Goal: Find specific page/section: Find specific page/section

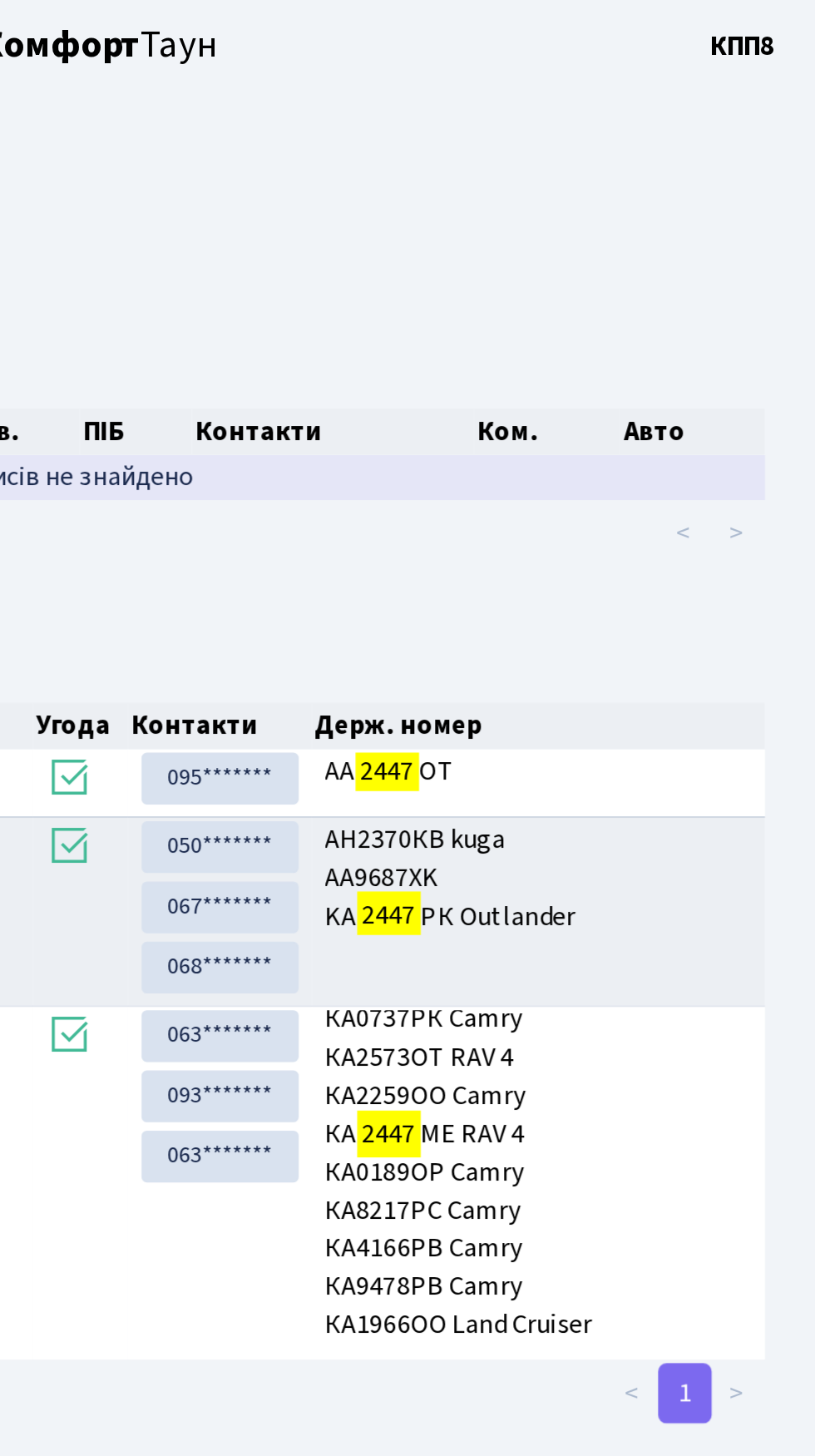
type input "2447"
click at [548, 237] on td "Відповідних записів не знайдено" at bounding box center [407, 238] width 765 height 22
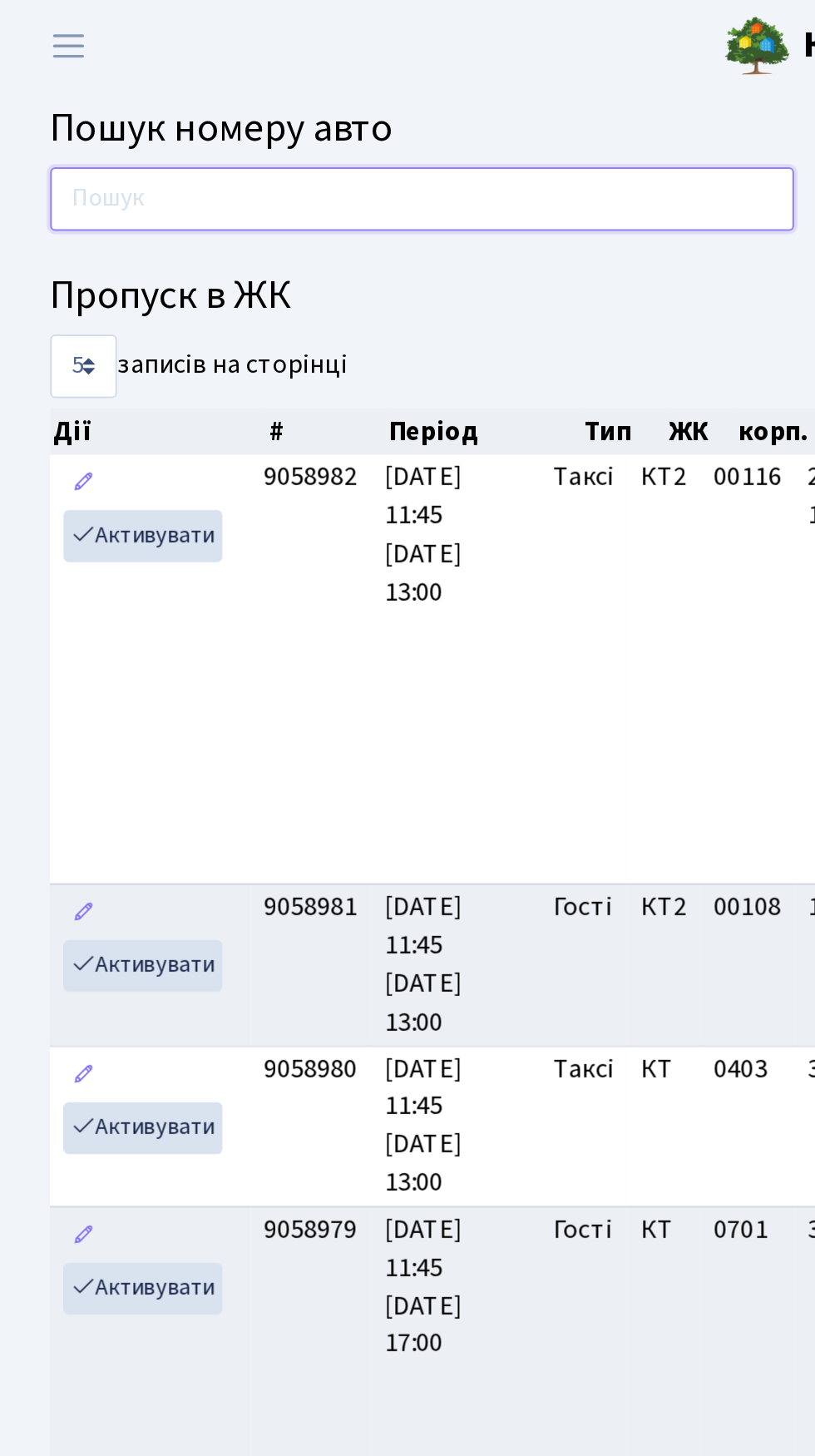
click at [76, 102] on input "text" at bounding box center [210, 99] width 370 height 32
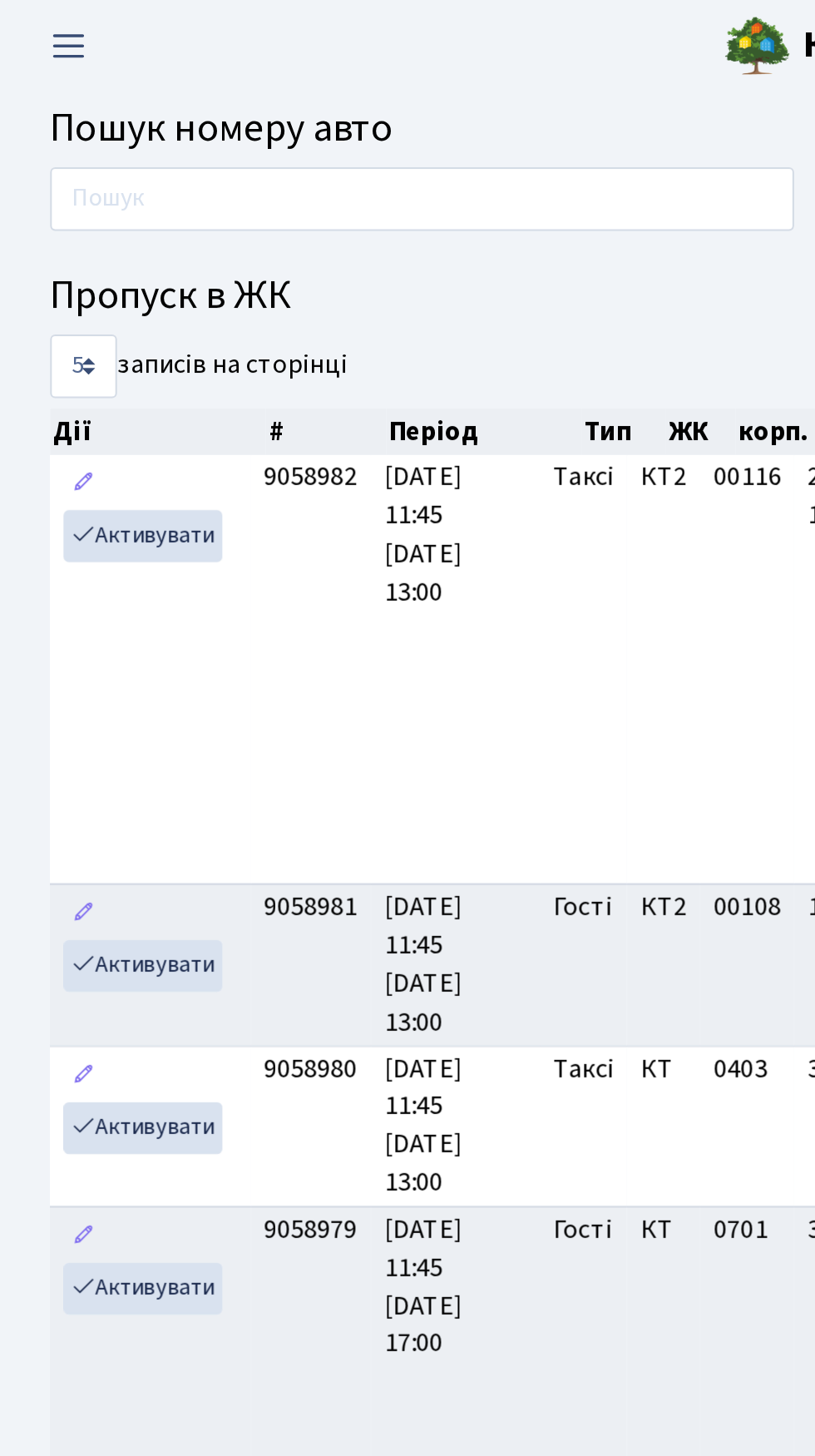
click at [34, 25] on span "Переключити навігацію" at bounding box center [33, 23] width 25 height 19
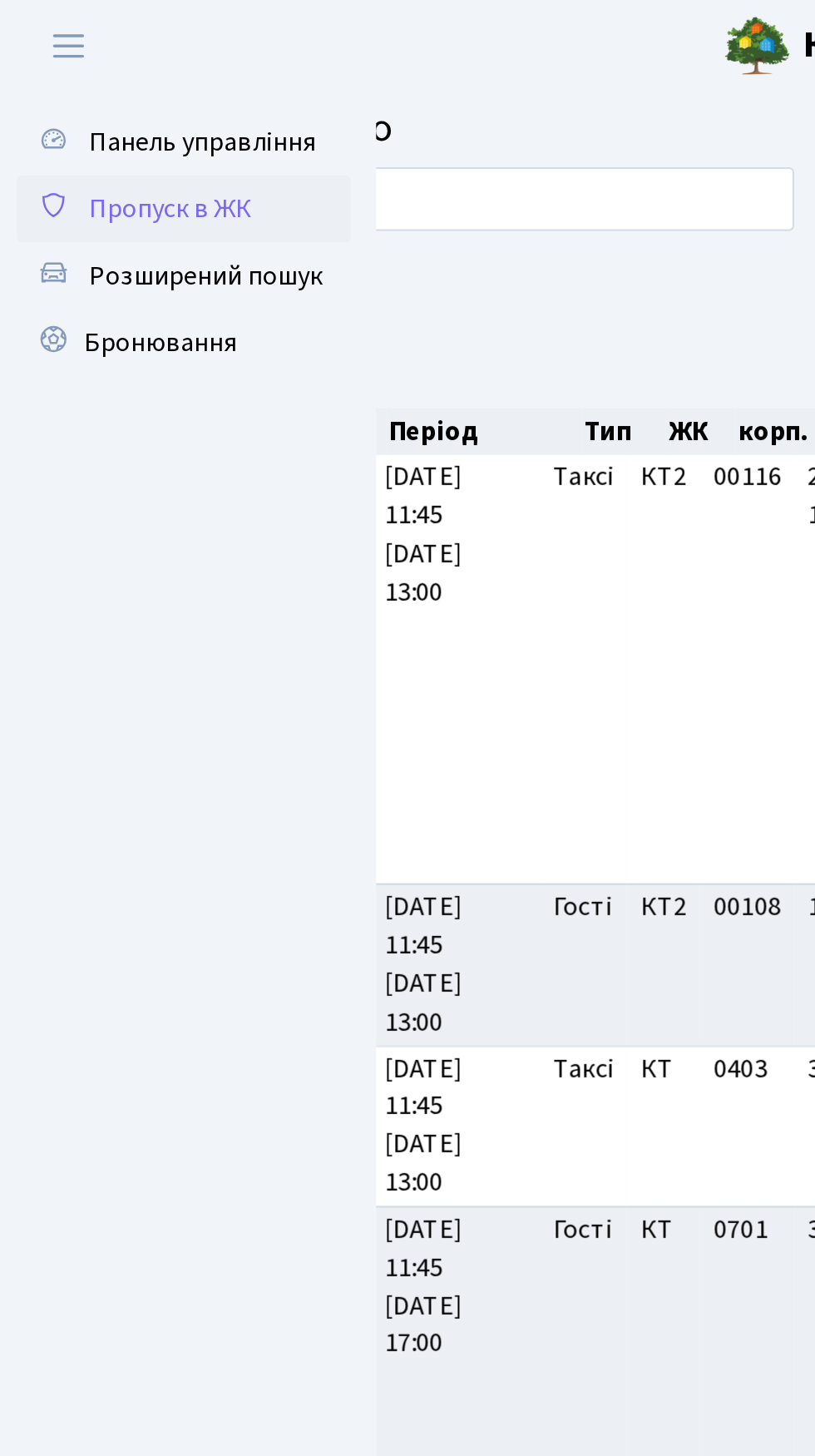
click at [65, 104] on span "Пропуск в ЖК" at bounding box center [84, 104] width 81 height 18
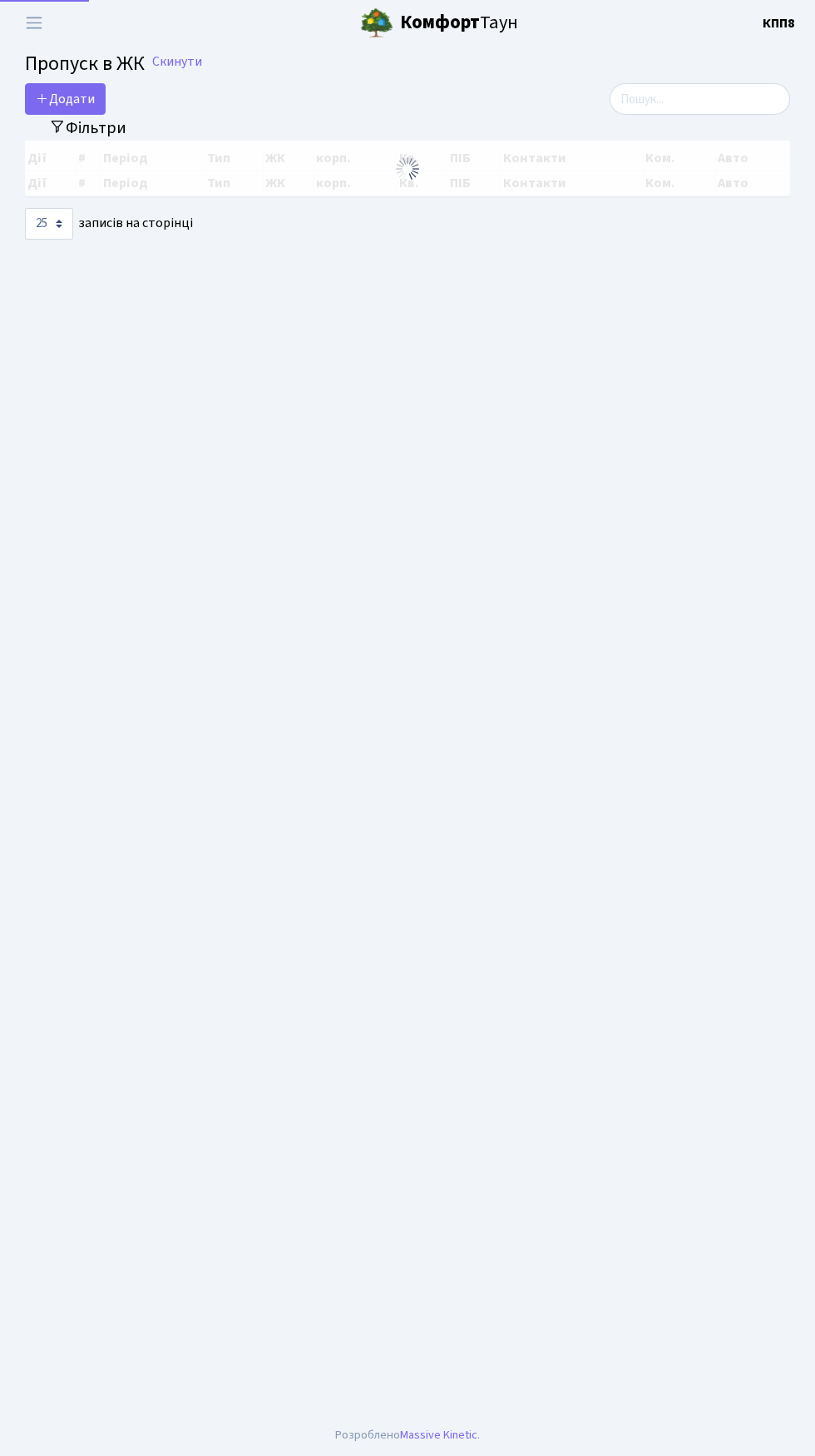
select select "25"
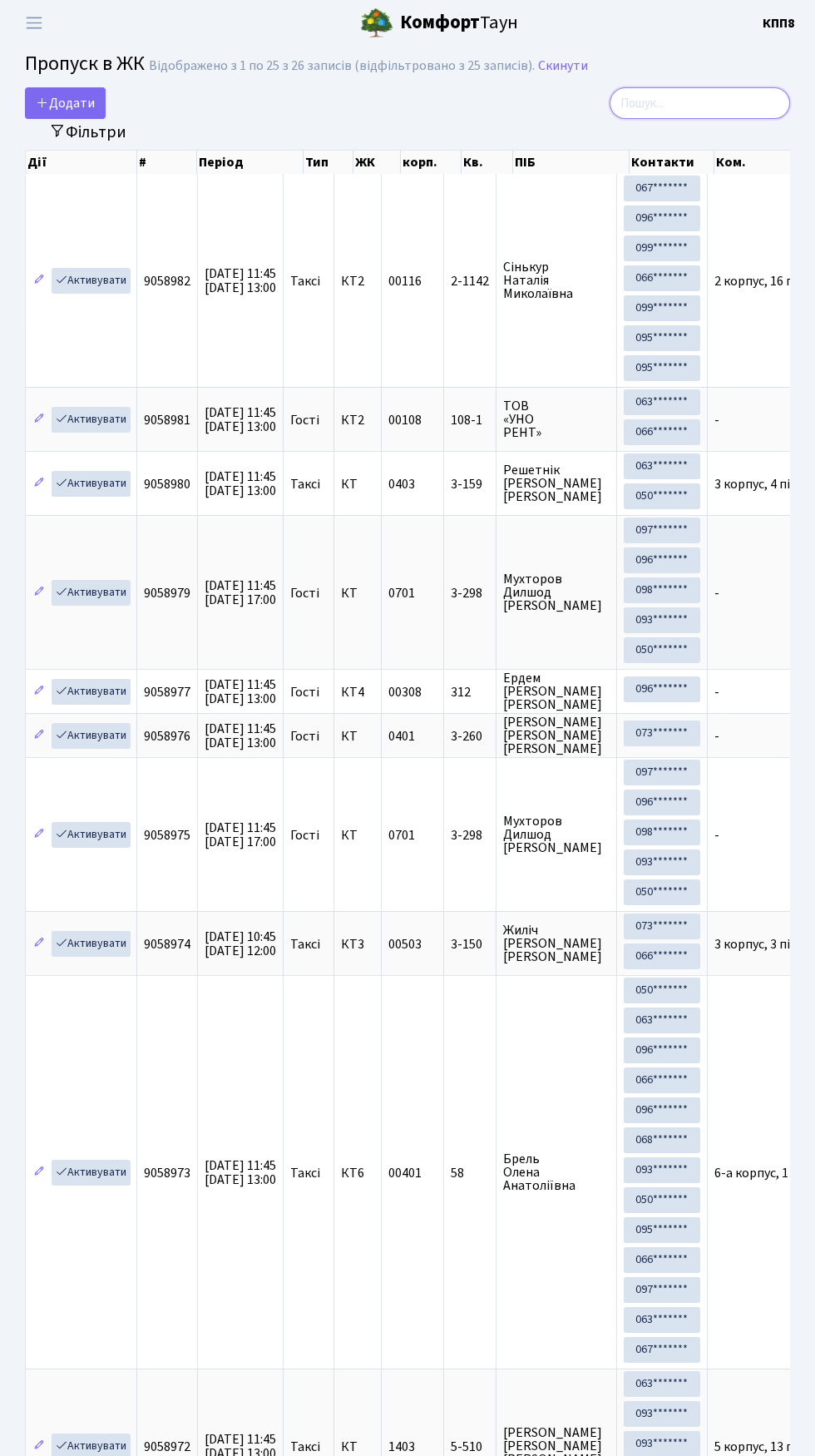
click at [710, 102] on input "search" at bounding box center [699, 103] width 181 height 32
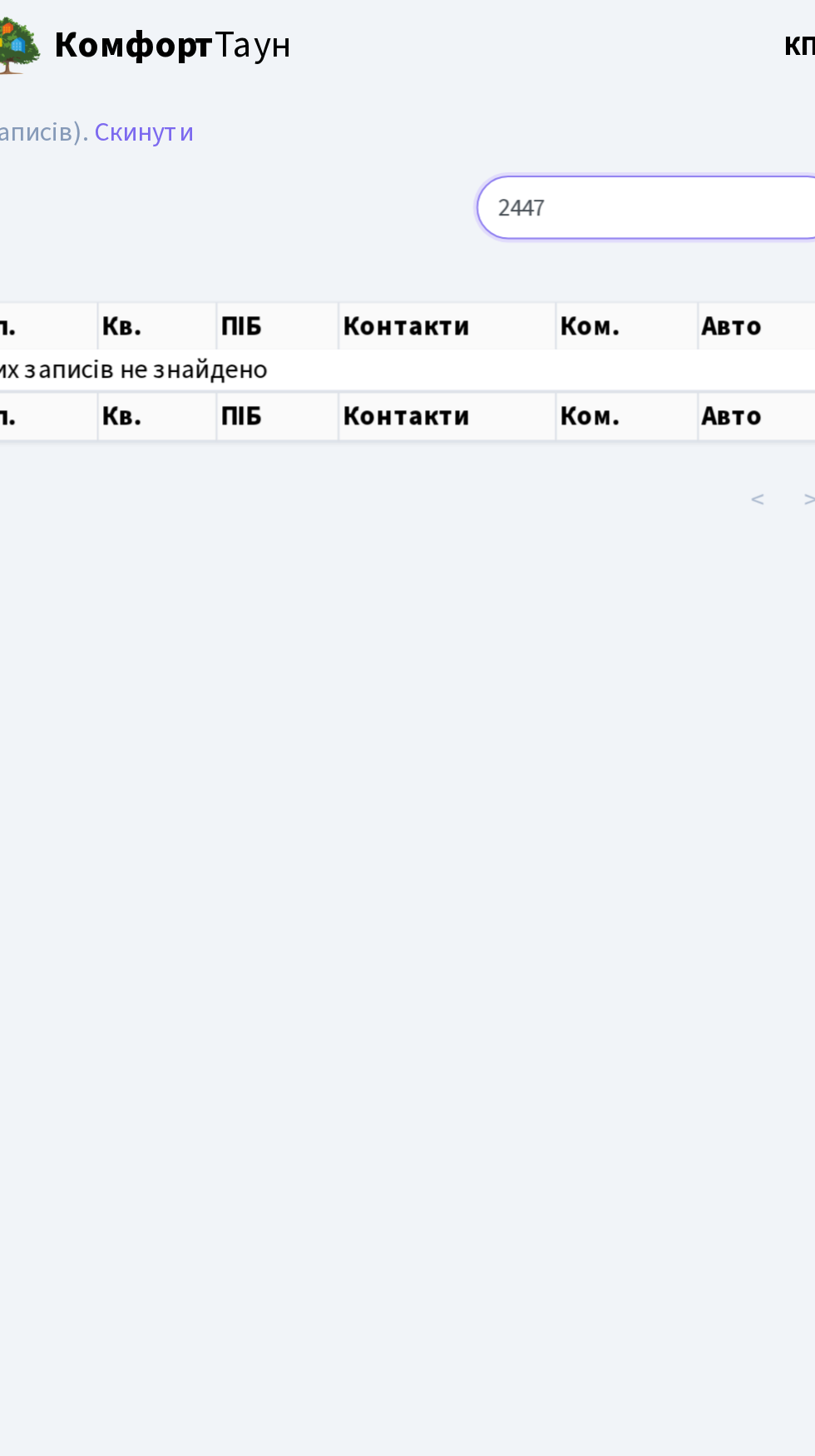
type input "2447"
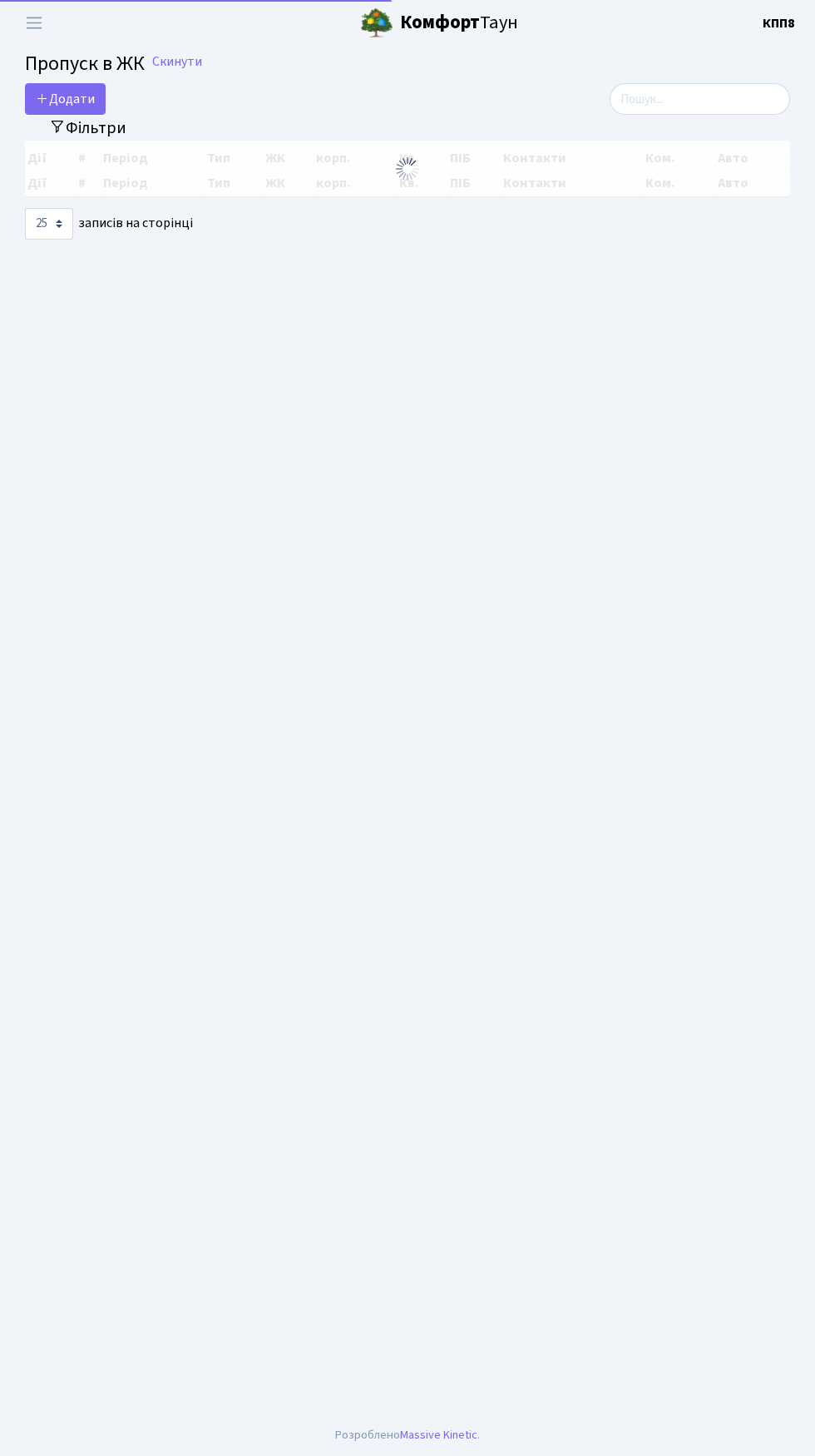
select select "25"
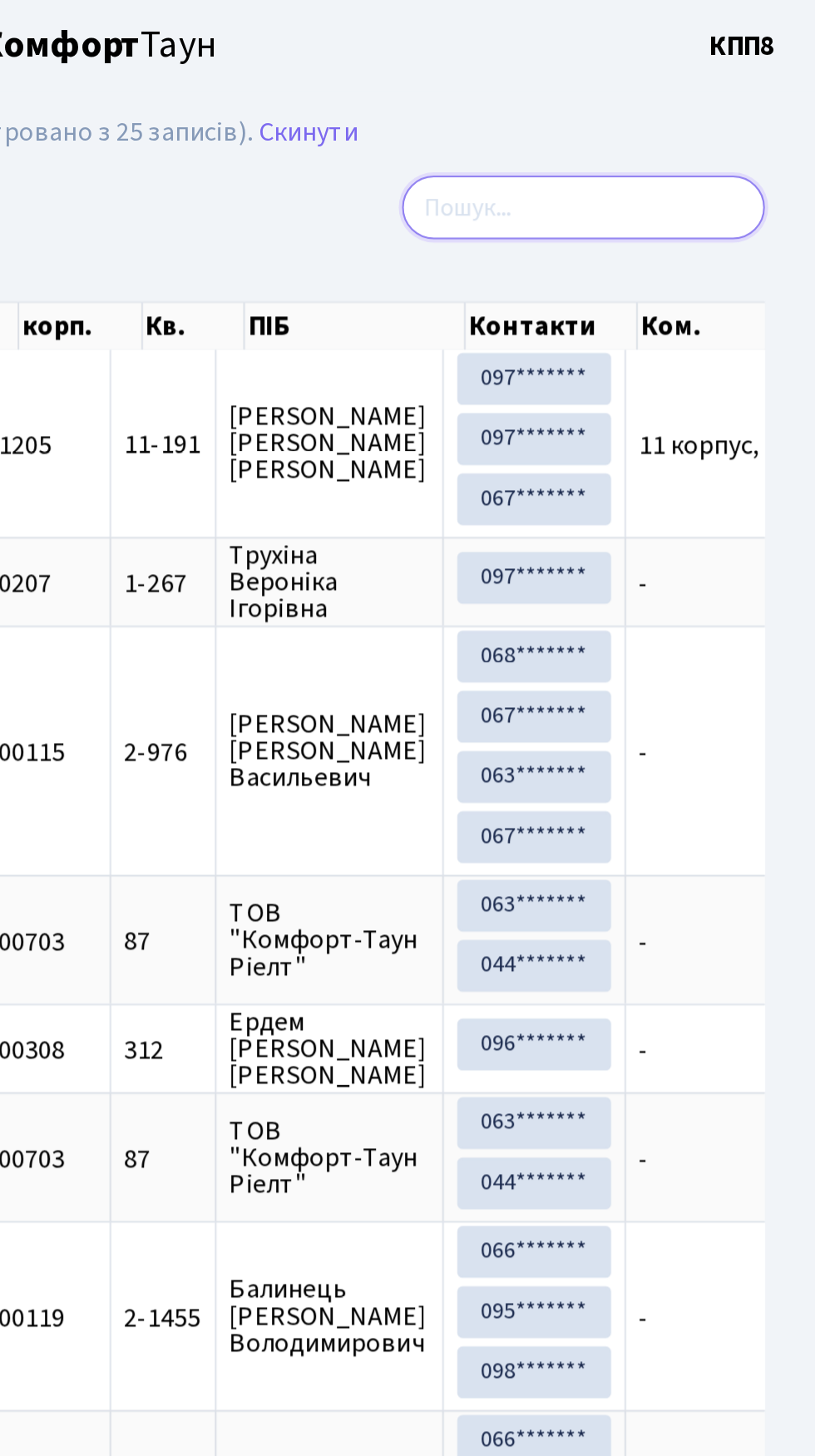
click at [645, 107] on input "search" at bounding box center [699, 103] width 181 height 32
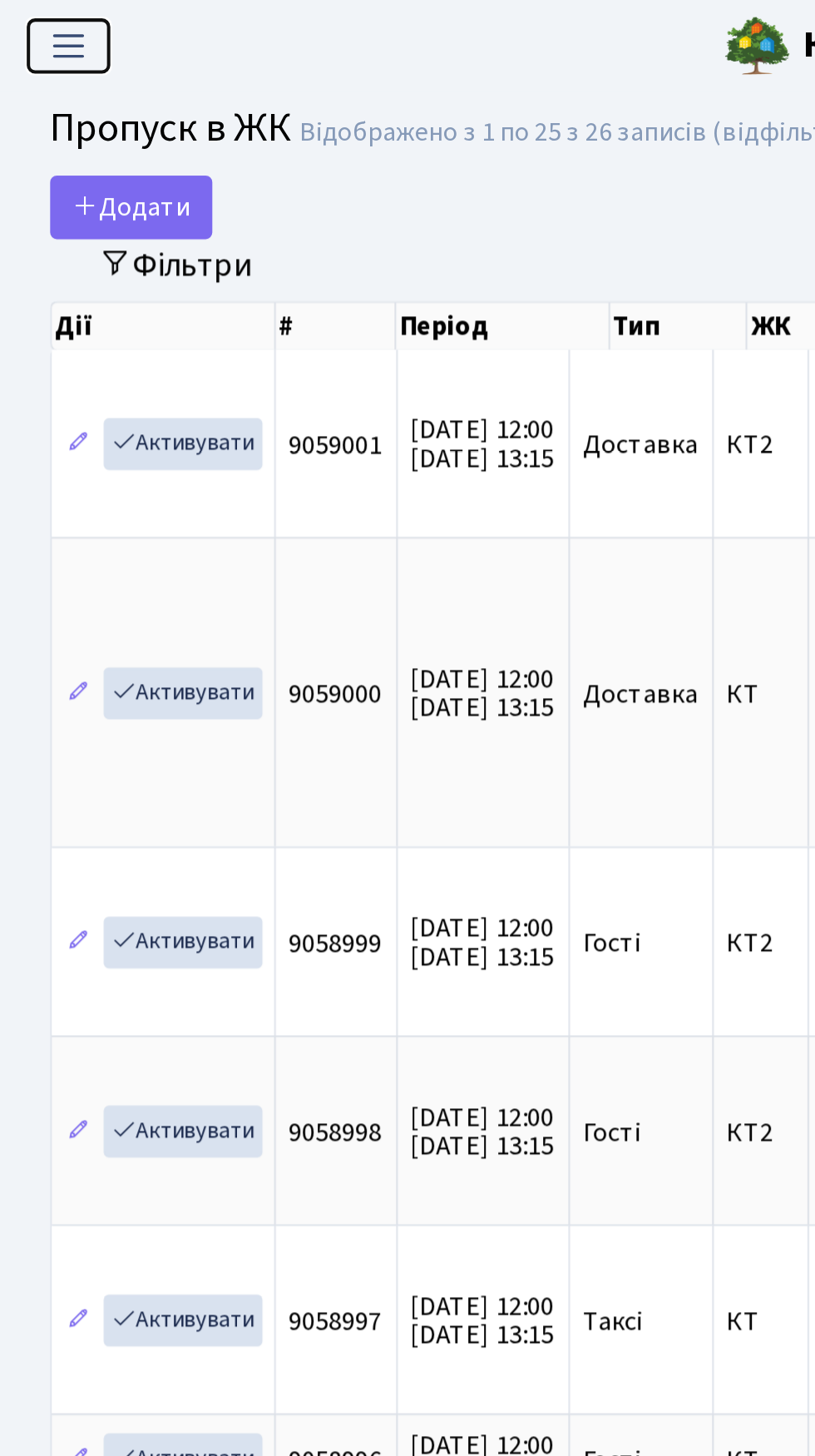
click at [23, 14] on span "Переключити навігацію" at bounding box center [33, 23] width 25 height 19
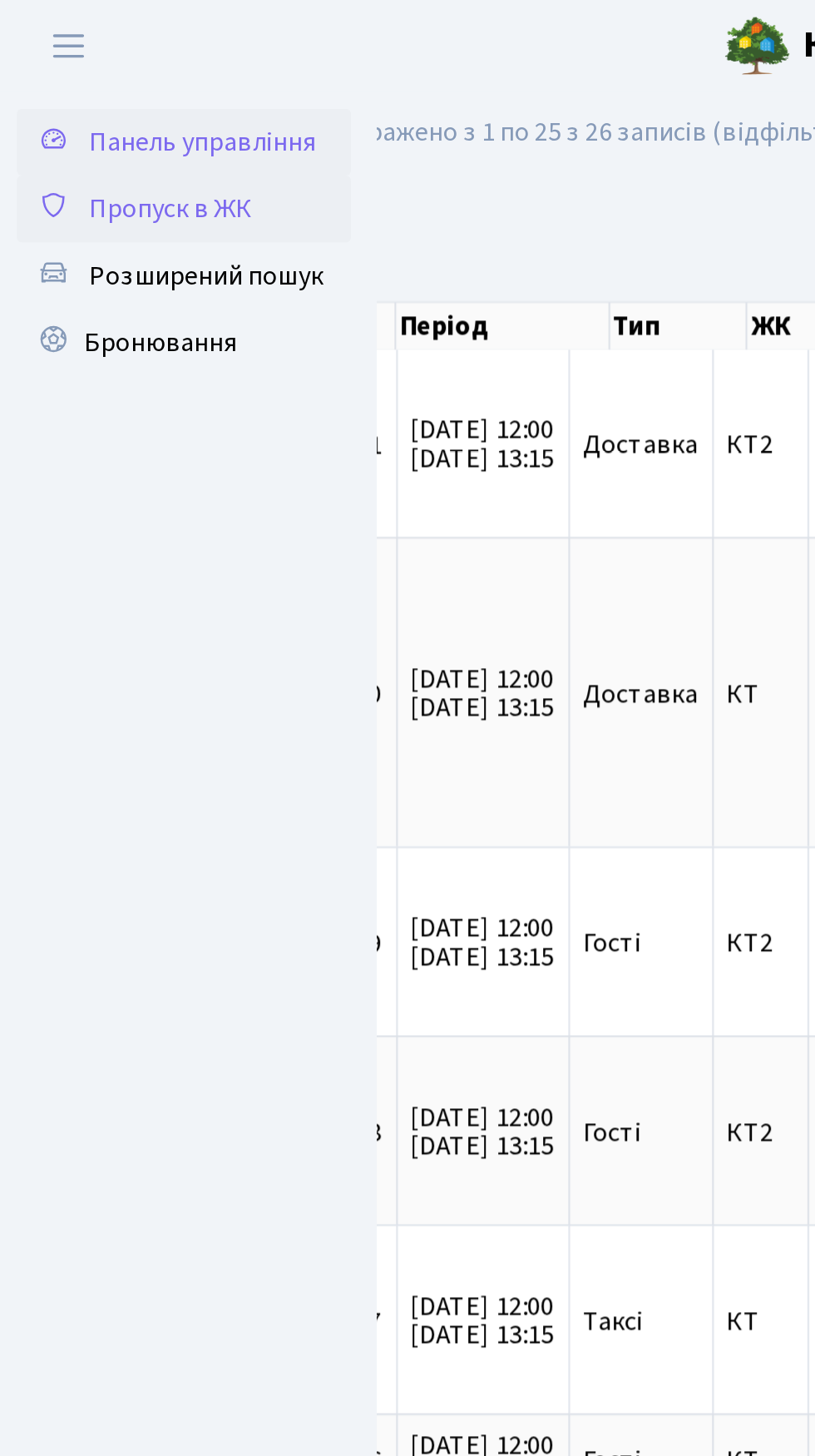
click at [112, 70] on span "Панель управління" at bounding box center [99, 70] width 112 height 18
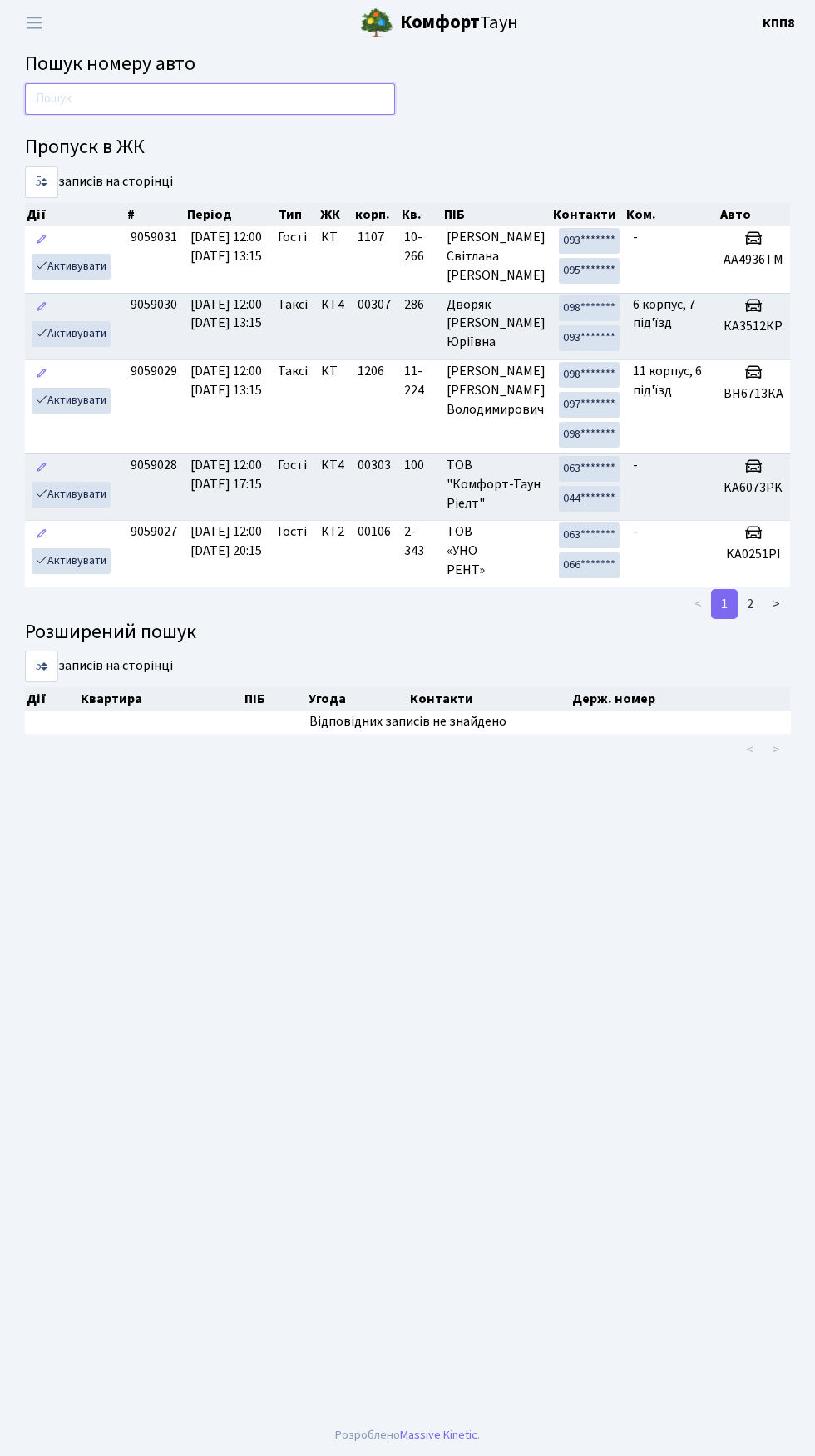
click at [286, 102] on input "text" at bounding box center [210, 99] width 370 height 32
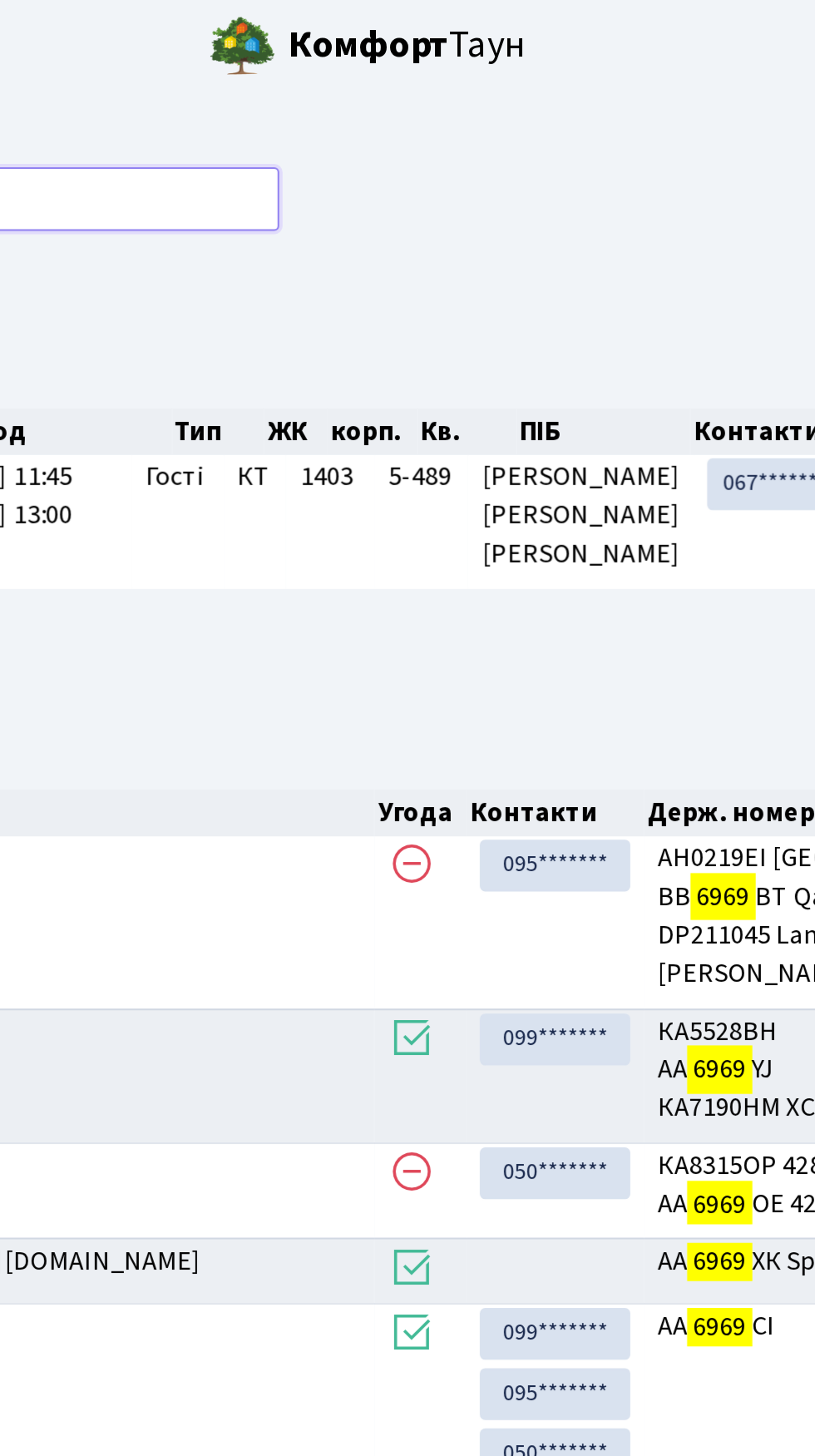
click at [362, 92] on input "6969" at bounding box center [210, 99] width 370 height 32
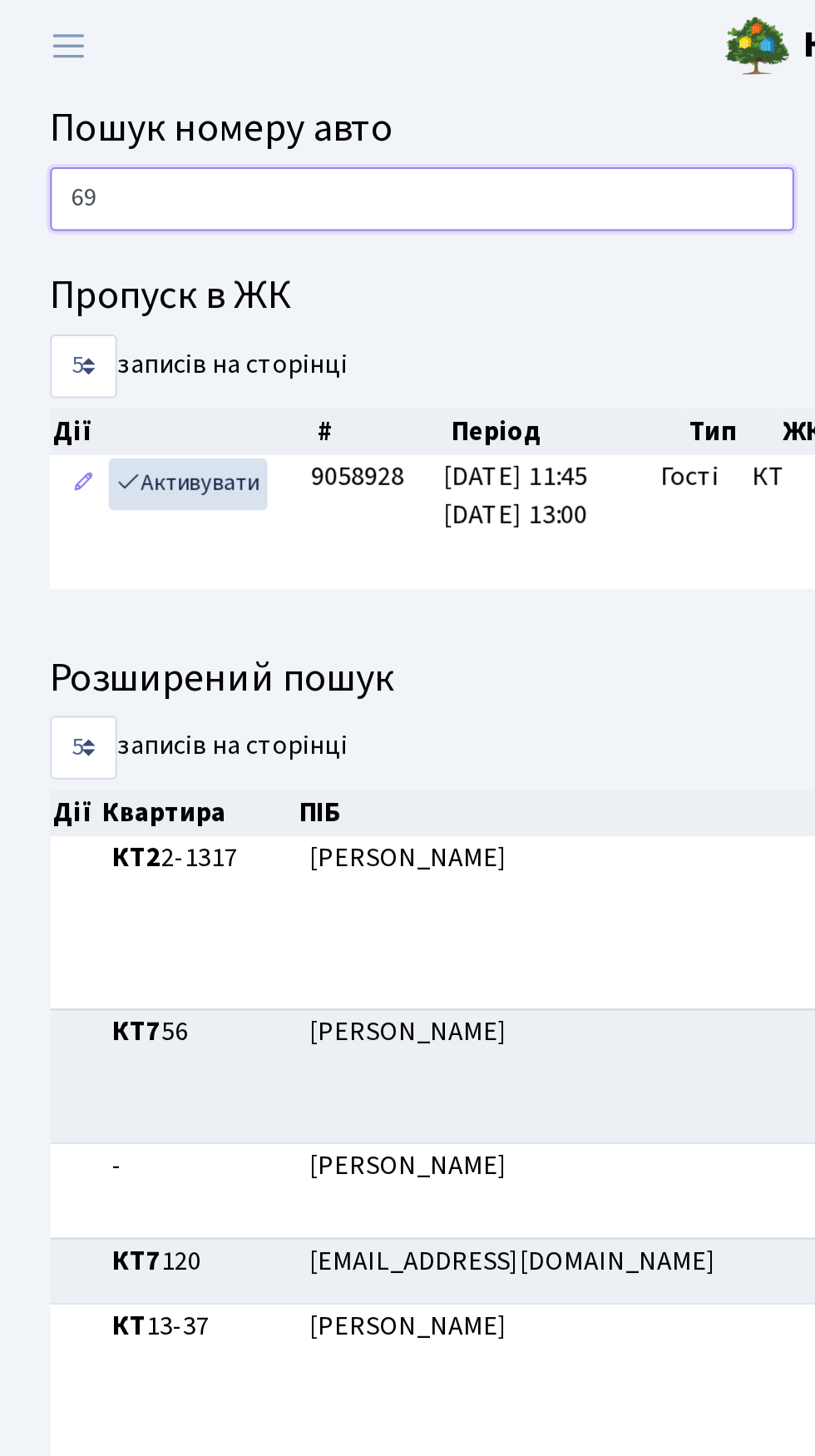
type input "6"
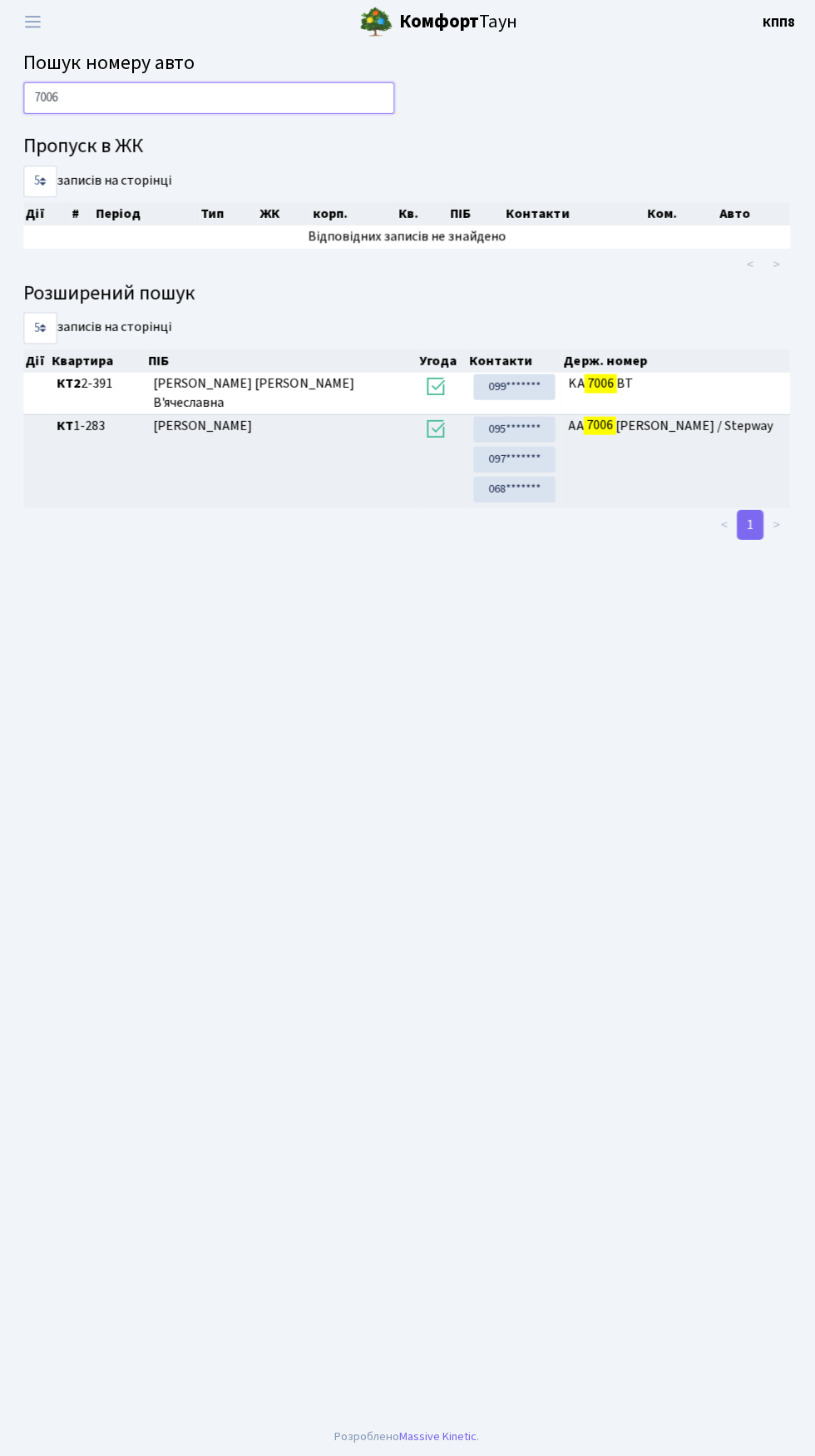
click at [237, 105] on input "7006" at bounding box center [210, 99] width 370 height 32
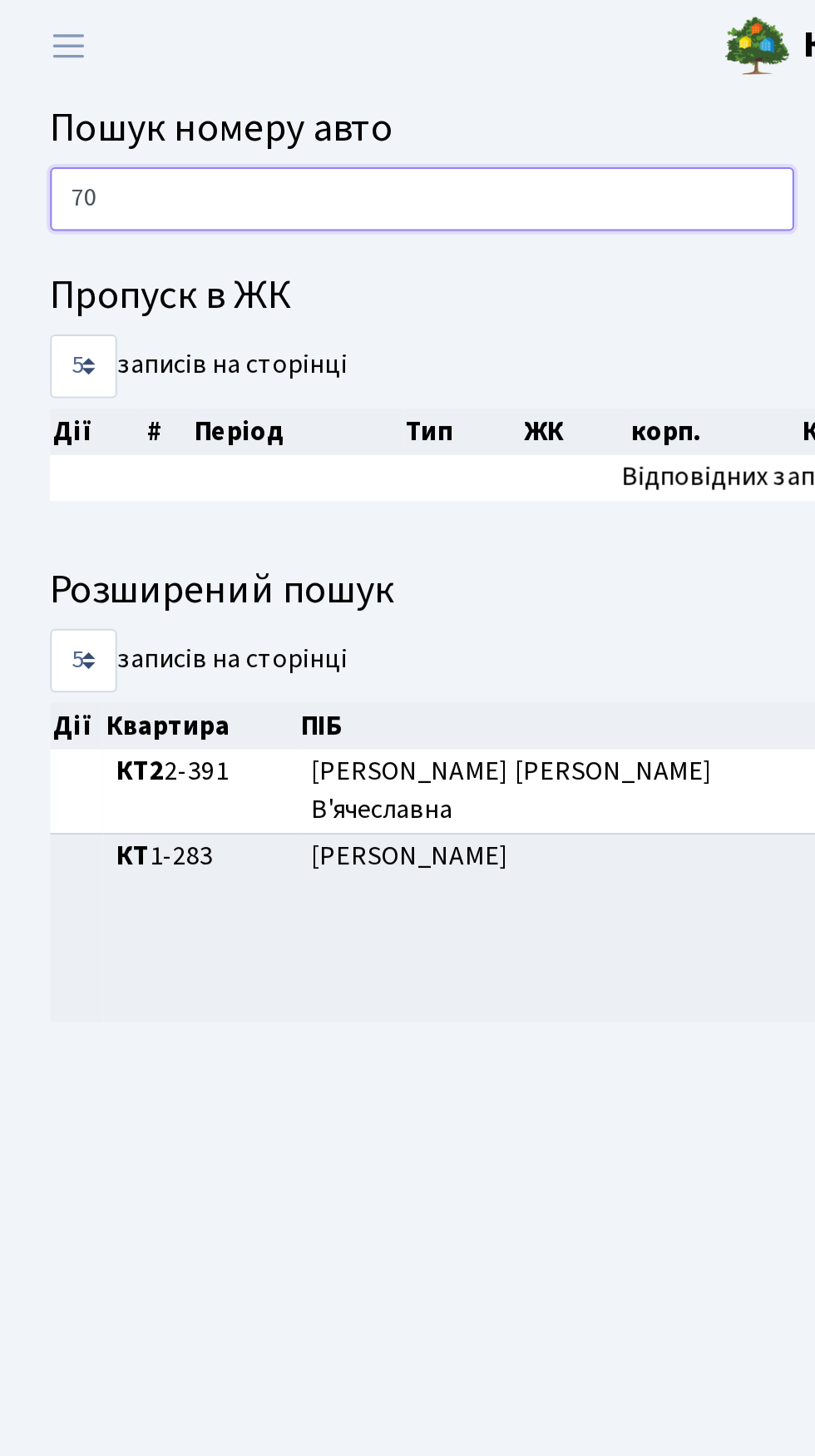
type input "7"
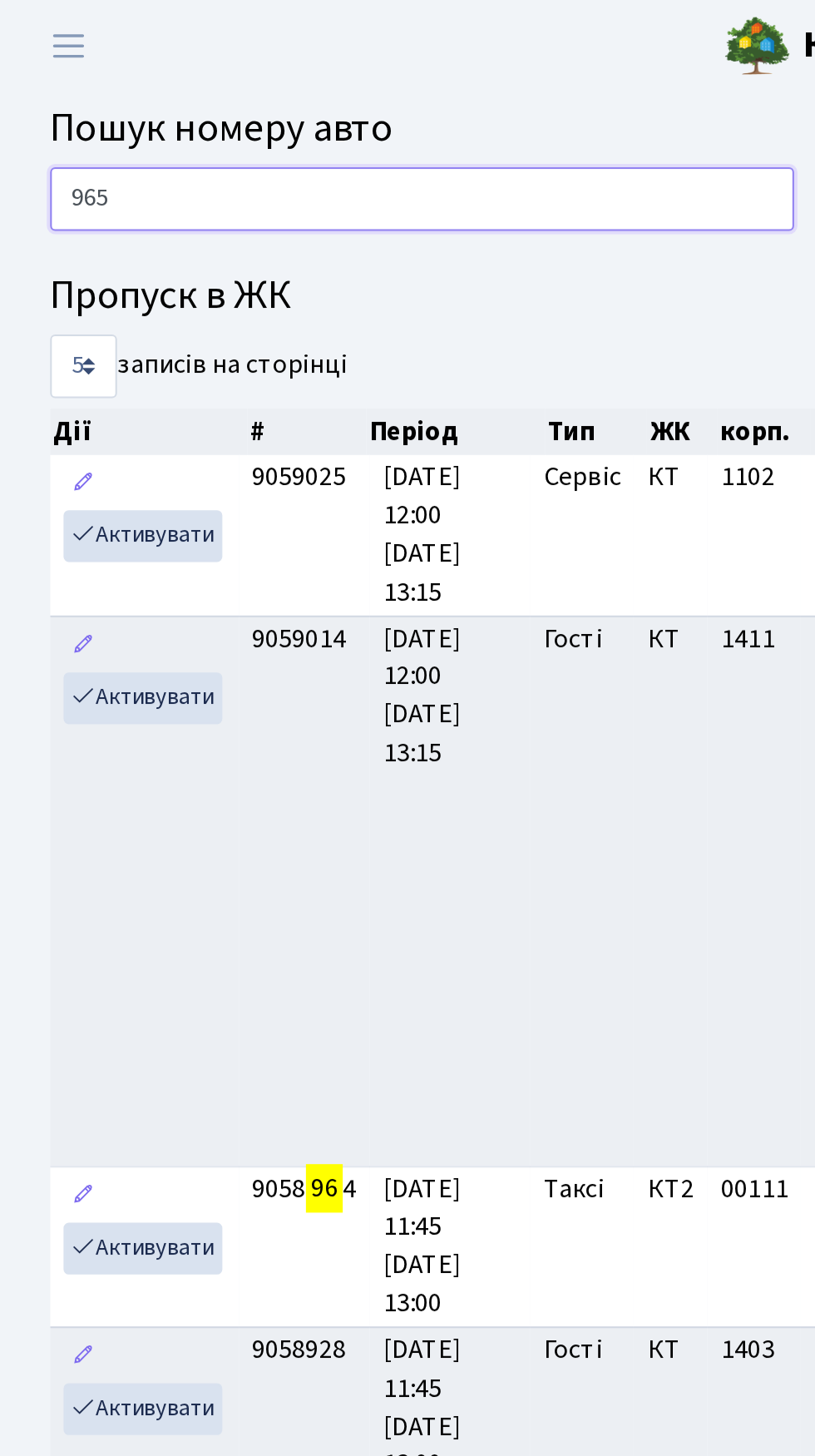
type input "9657"
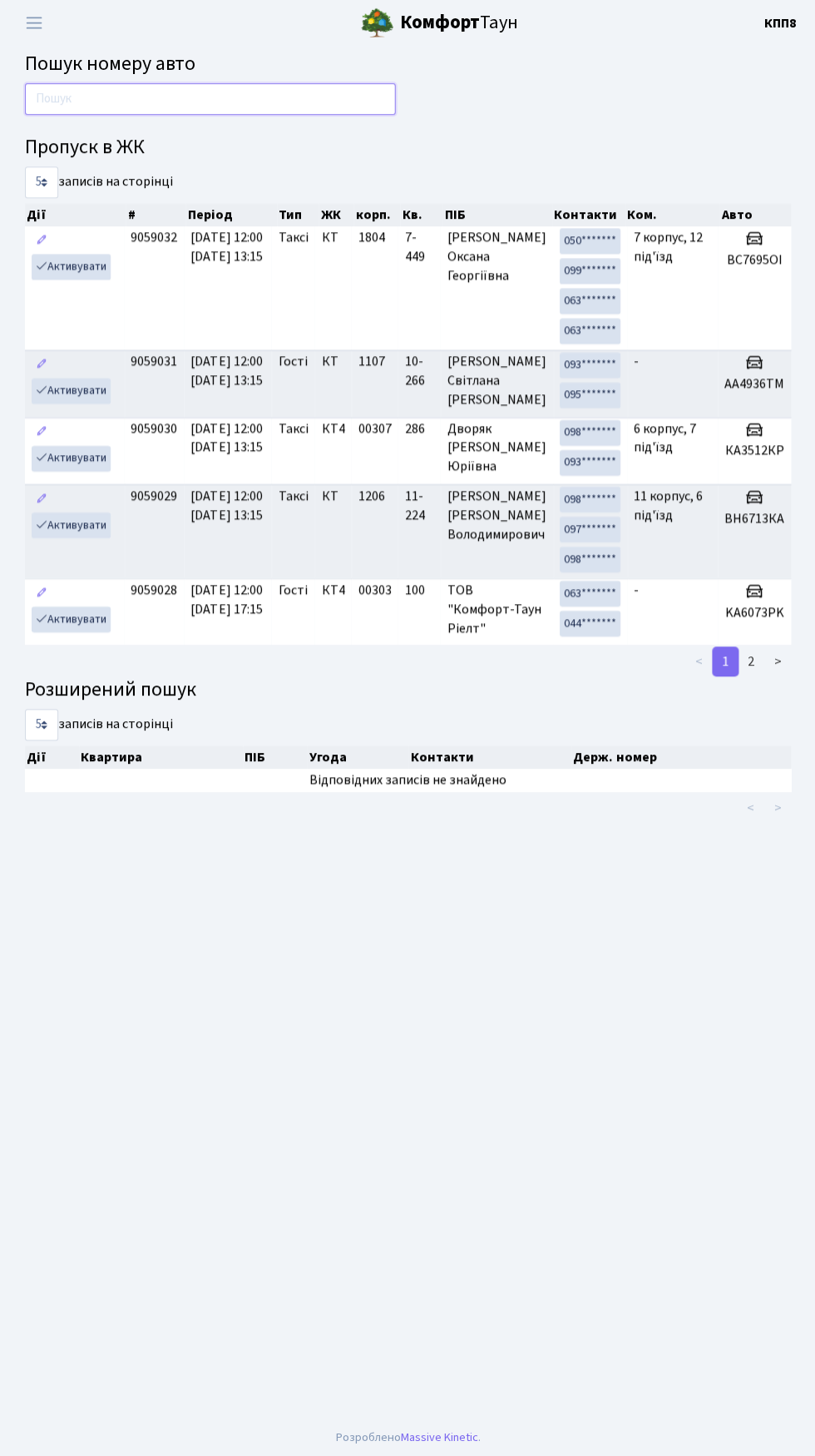
click at [268, 98] on input "text" at bounding box center [210, 99] width 370 height 32
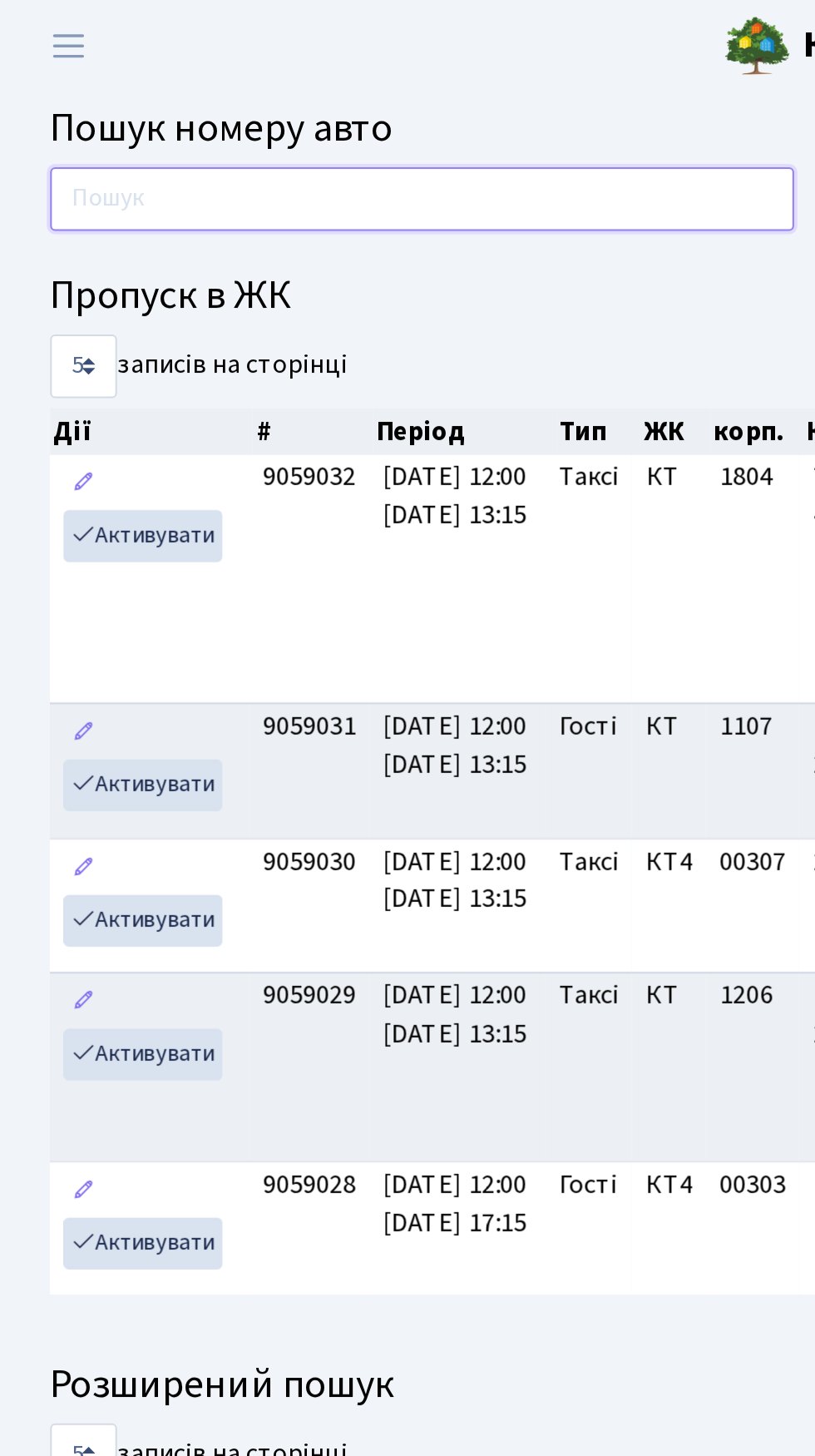
click at [127, 102] on input "text" at bounding box center [210, 99] width 370 height 32
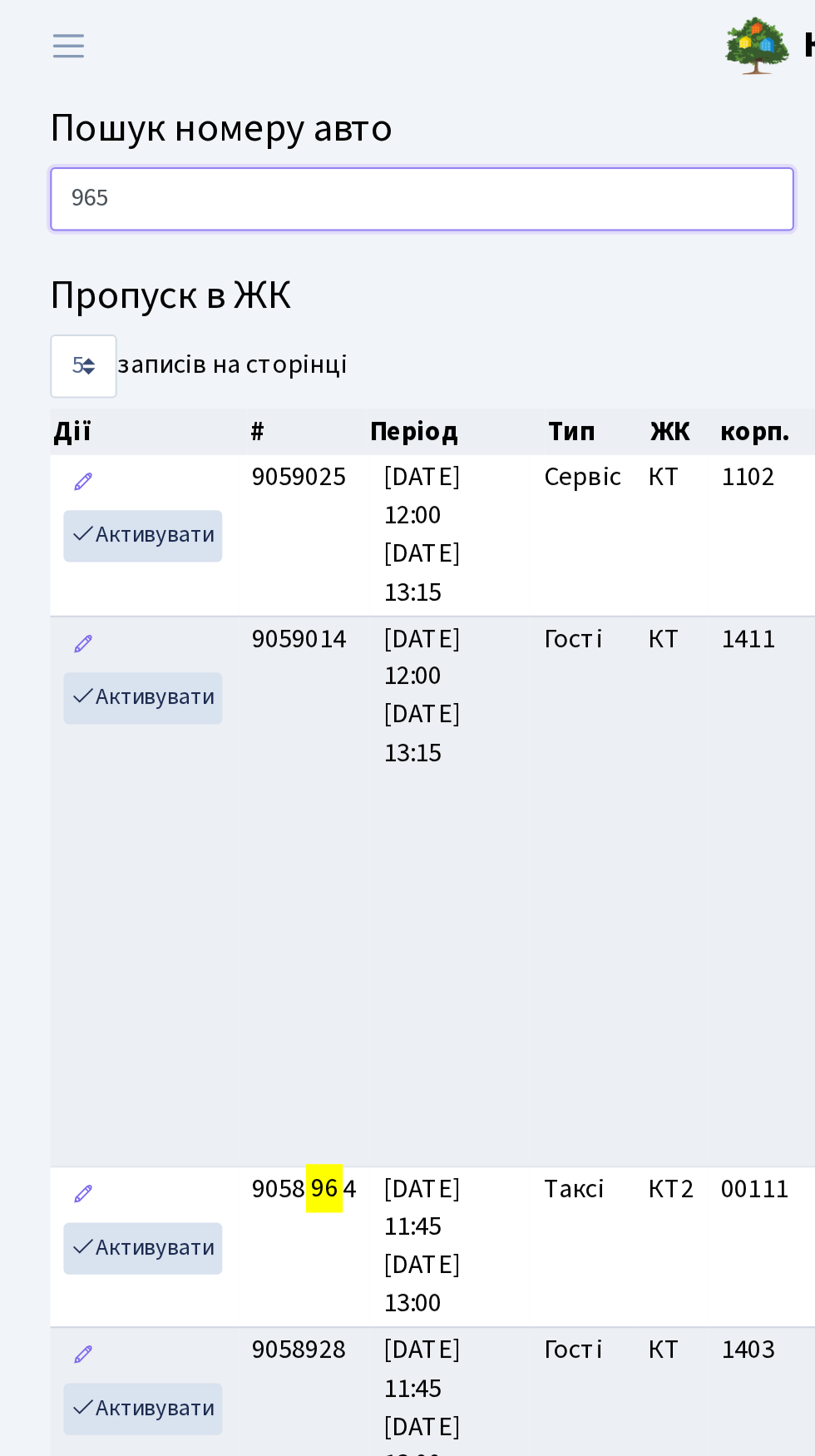
type input "9657"
